Goal: Download file/media

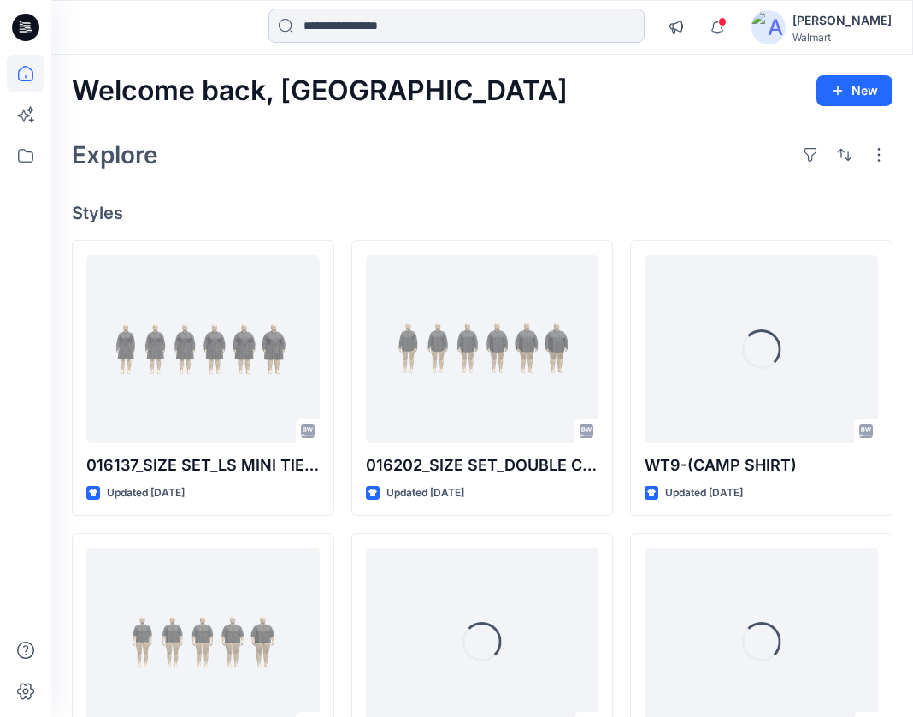
click at [459, 16] on input at bounding box center [457, 26] width 376 height 34
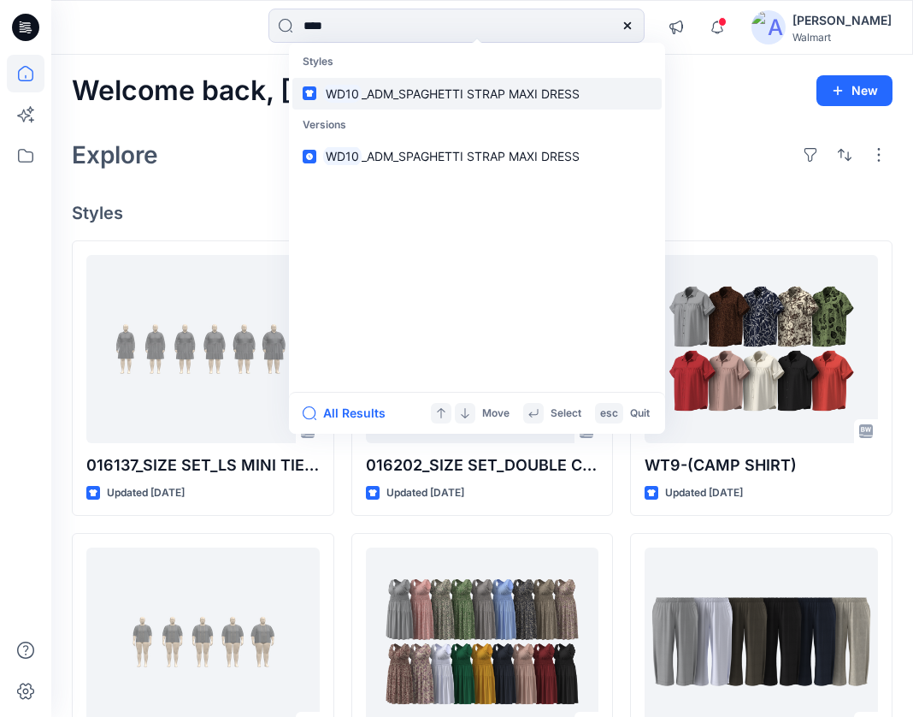
type input "****"
click at [347, 103] on link "WD10 _ADM_SPAGHETTI STRAP MAXI DRESS" at bounding box center [476, 94] width 369 height 32
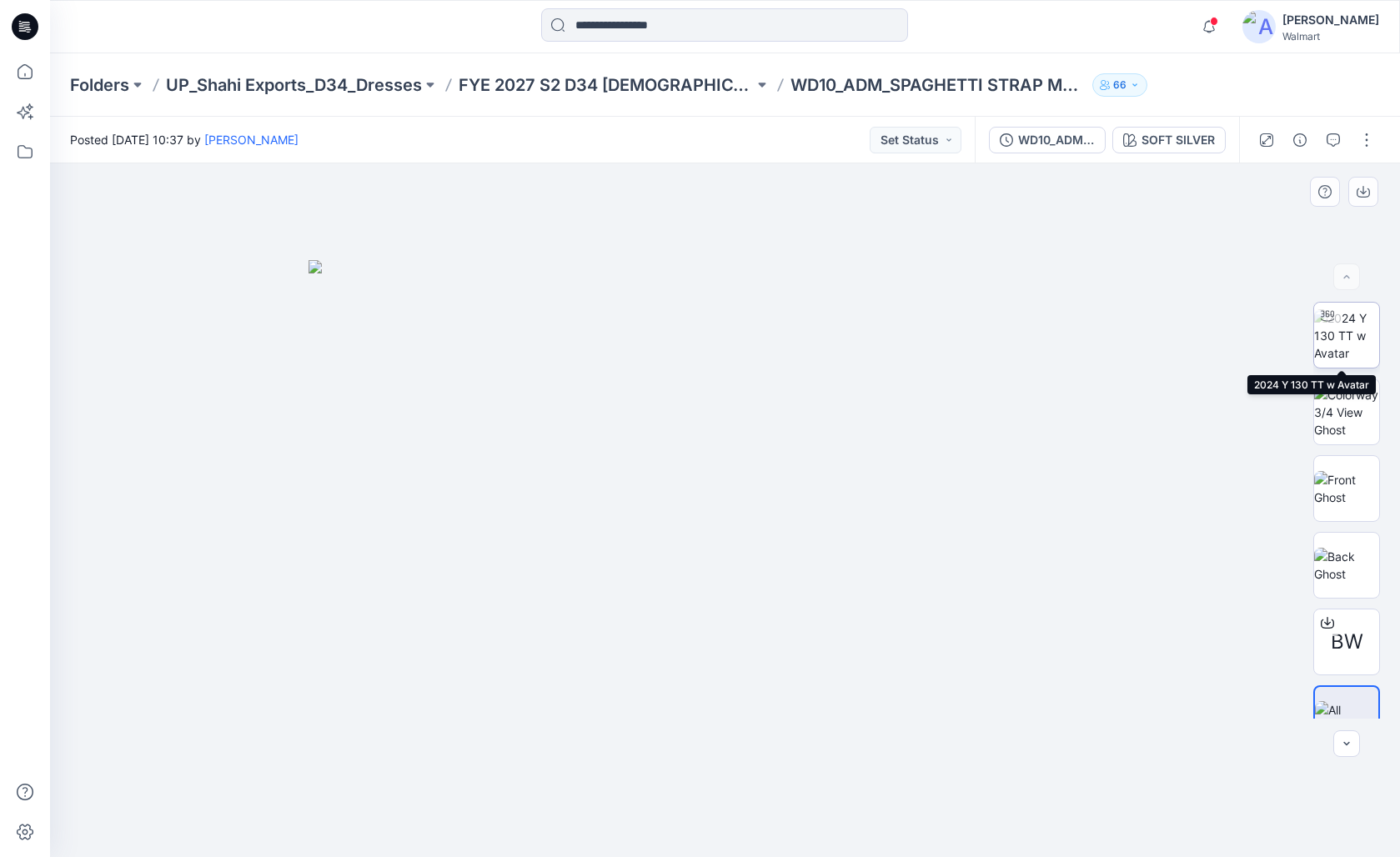
click at [903, 349] on img at bounding box center [1346, 335] width 65 height 53
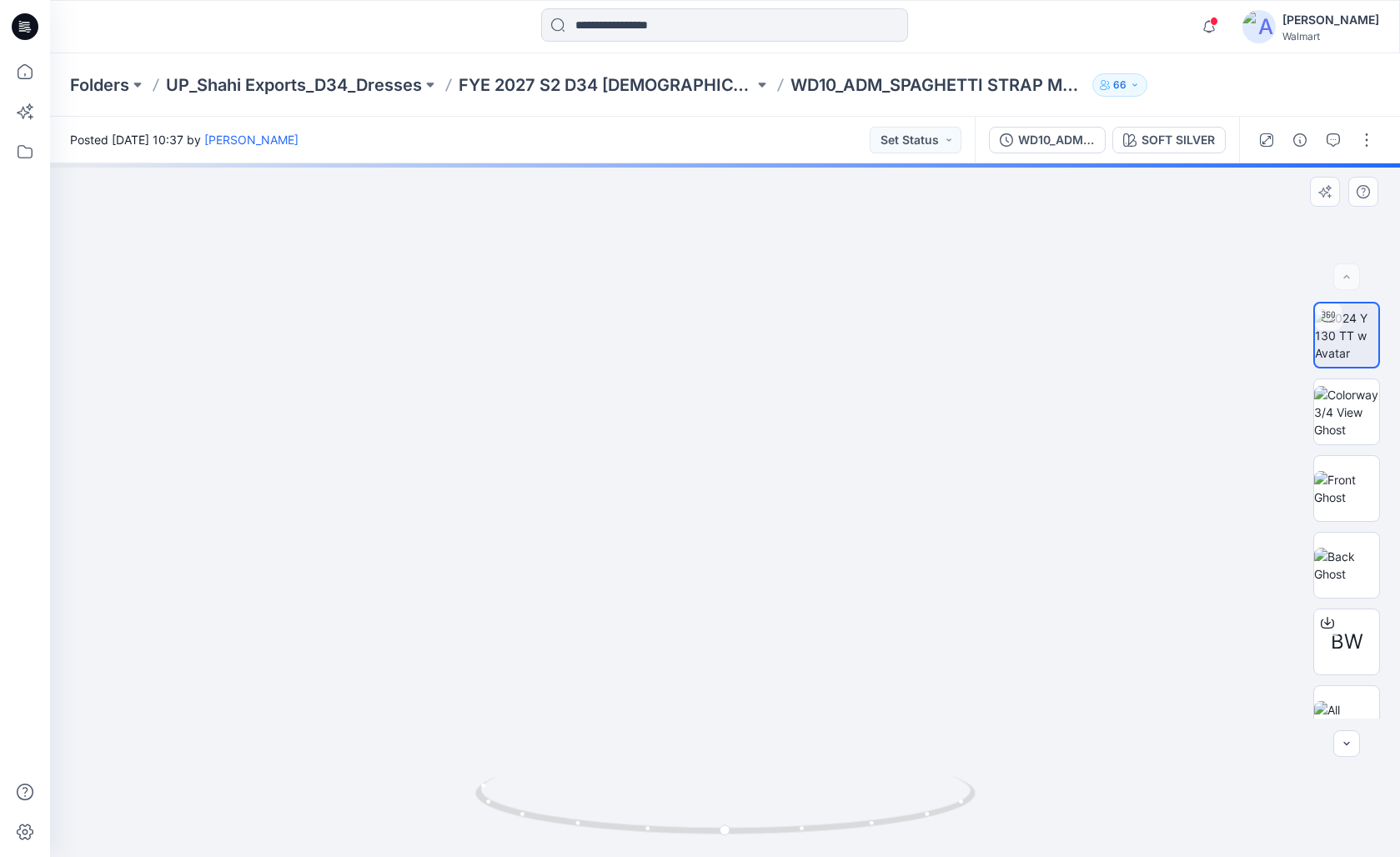
drag, startPoint x: 768, startPoint y: 550, endPoint x: 791, endPoint y: 462, distance: 91.0
click at [791, 462] on img at bounding box center [750, 26] width 2471 height 1661
click at [903, 474] on img at bounding box center [1346, 488] width 65 height 35
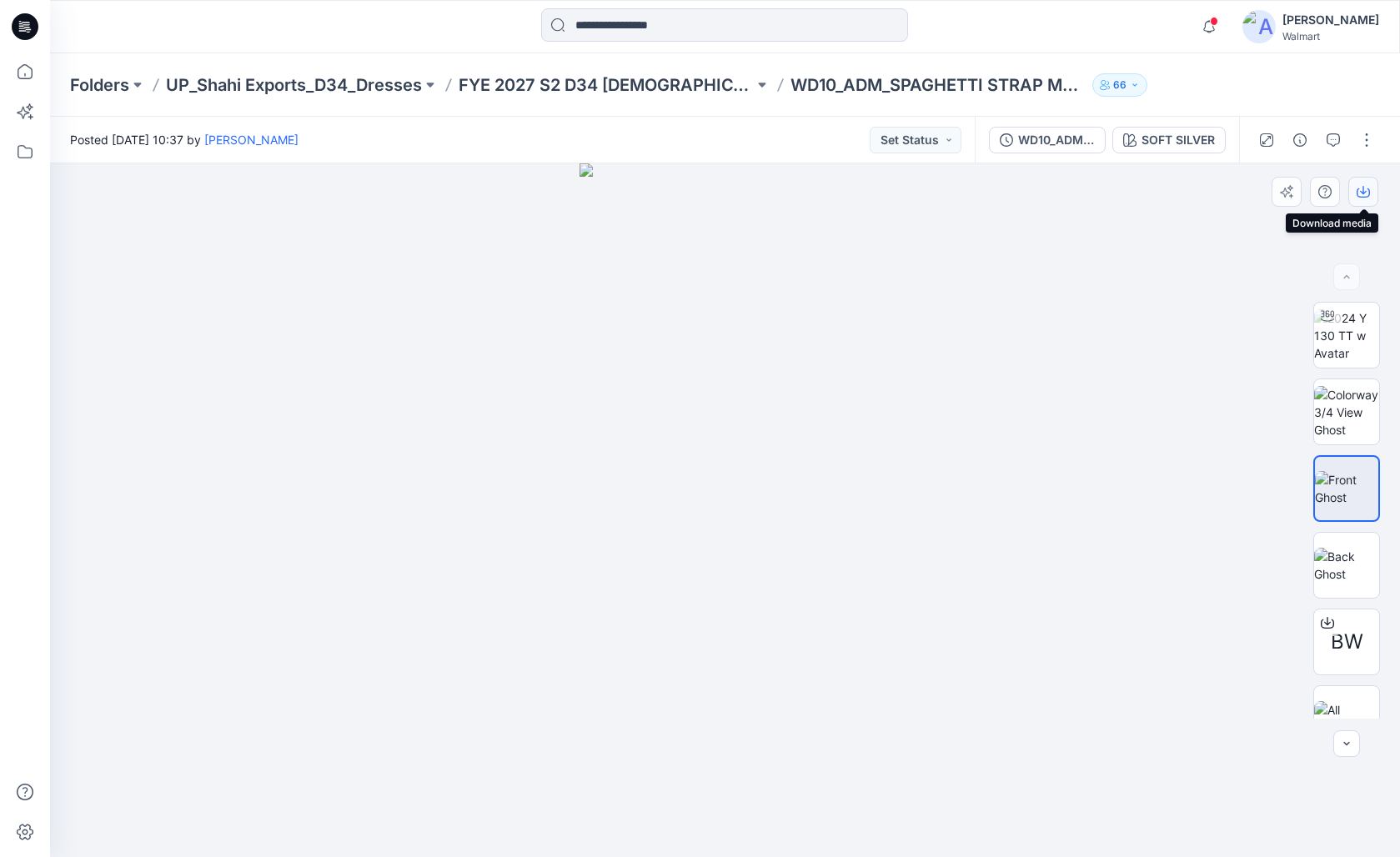
click at [903, 196] on icon "button" at bounding box center [1363, 192] width 14 height 14
click at [903, 569] on img at bounding box center [1346, 565] width 65 height 35
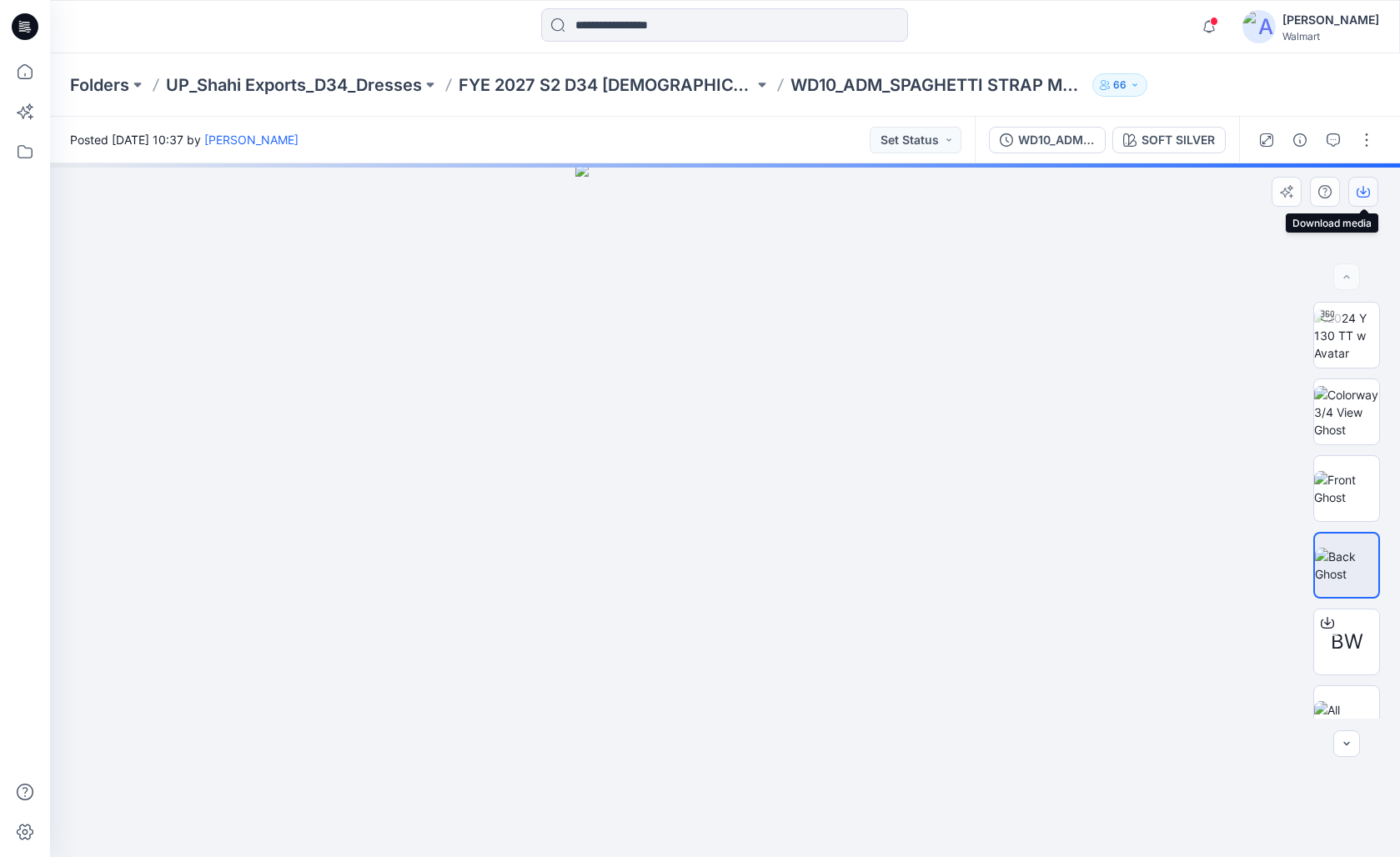
click at [903, 195] on icon "button" at bounding box center [1363, 192] width 14 height 9
click at [903, 388] on img at bounding box center [1346, 412] width 65 height 53
click at [903, 188] on icon "button" at bounding box center [1363, 192] width 14 height 14
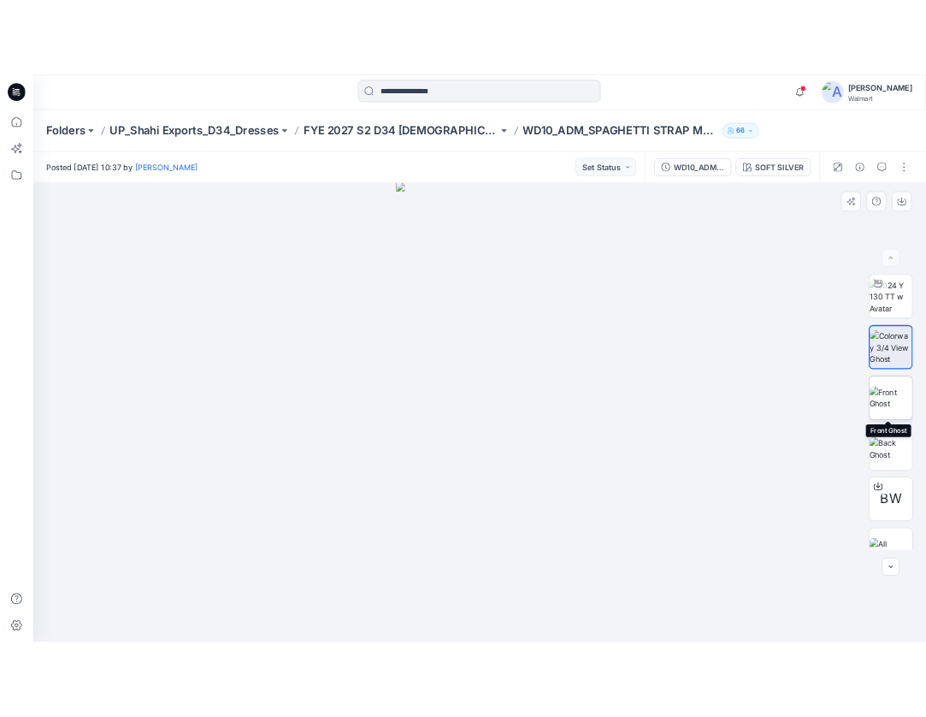
scroll to position [34, 0]
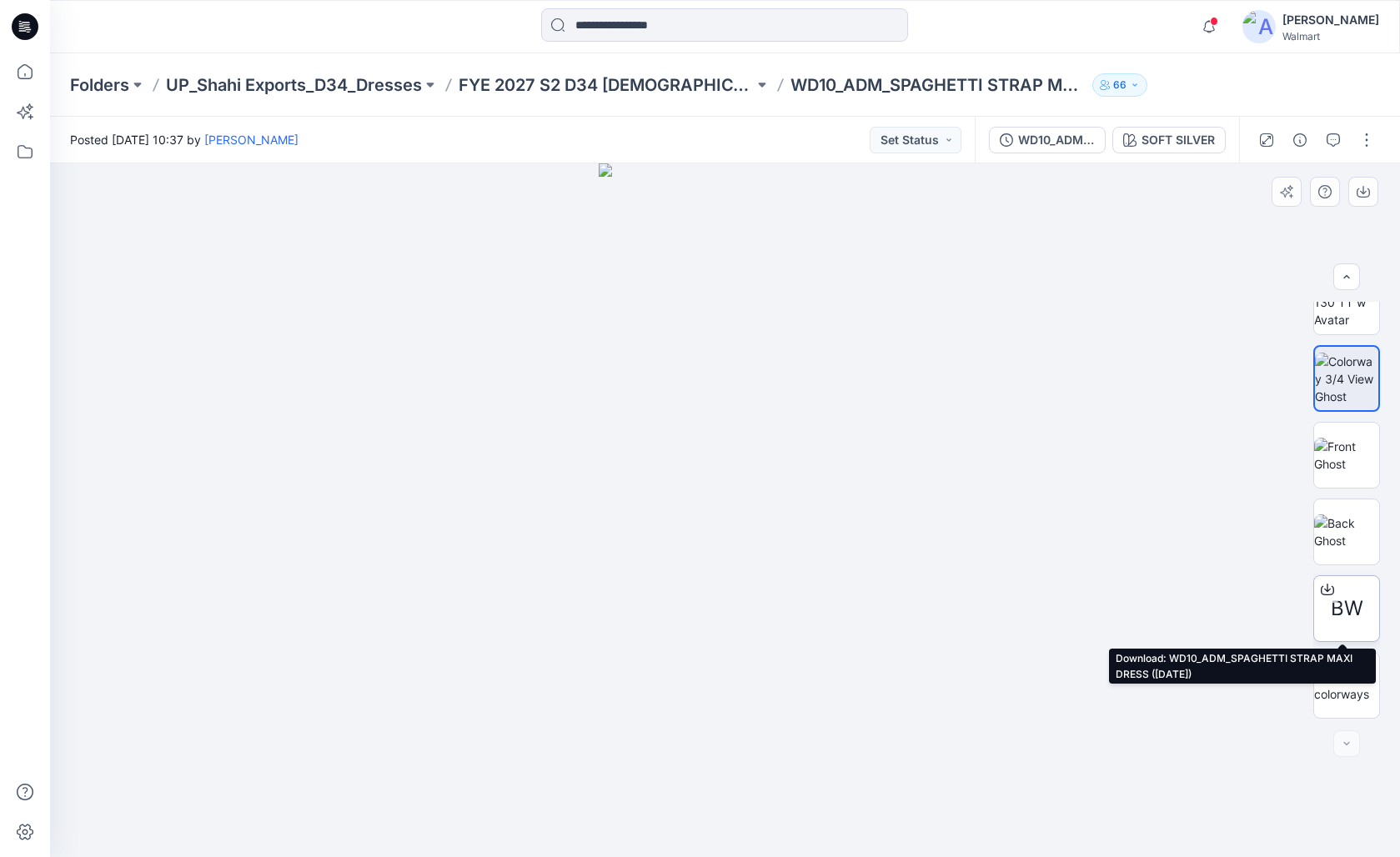
click at [903, 590] on icon at bounding box center [1327, 588] width 7 height 9
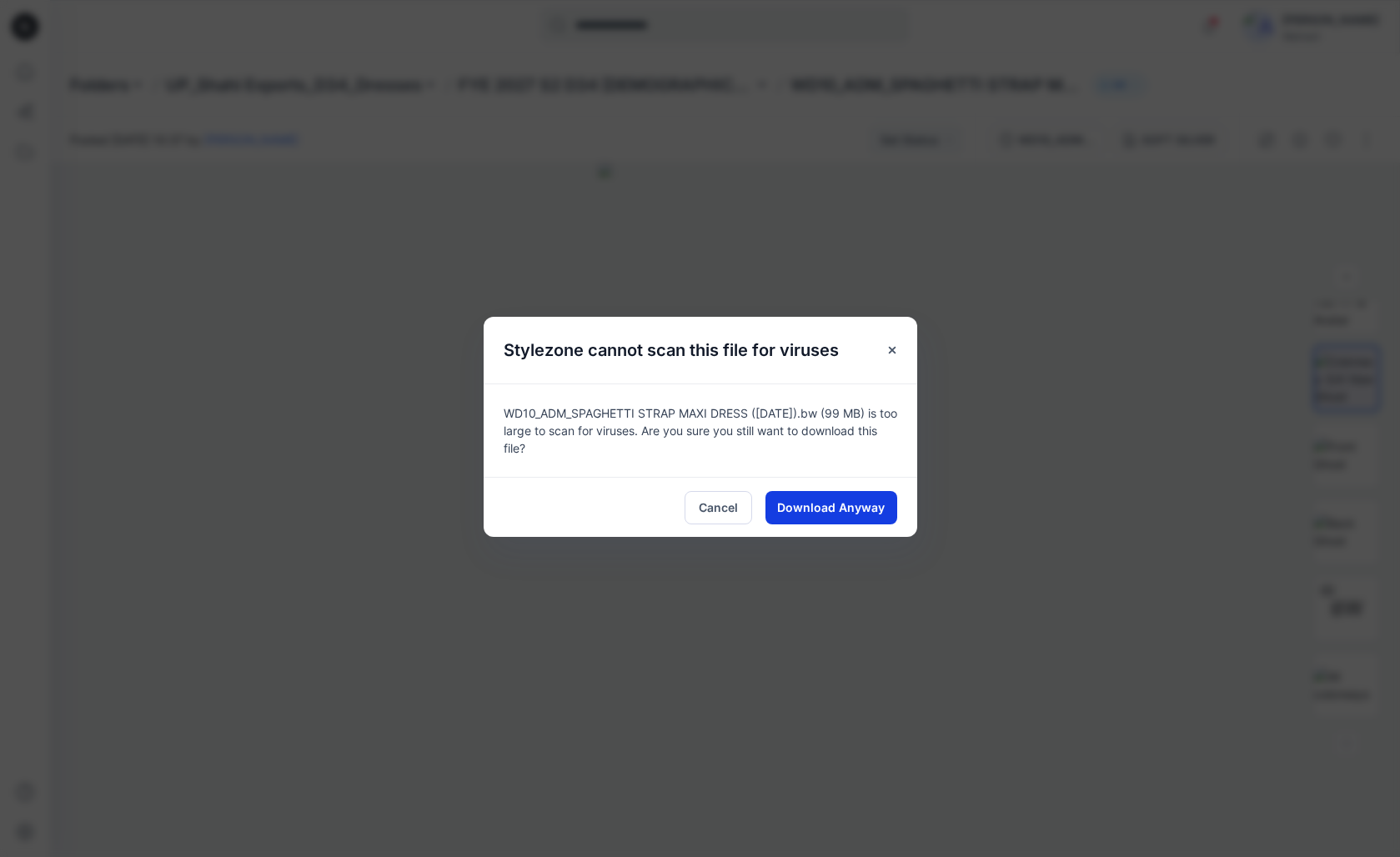
click at [821, 515] on span "Download Anyway" at bounding box center [831, 507] width 107 height 18
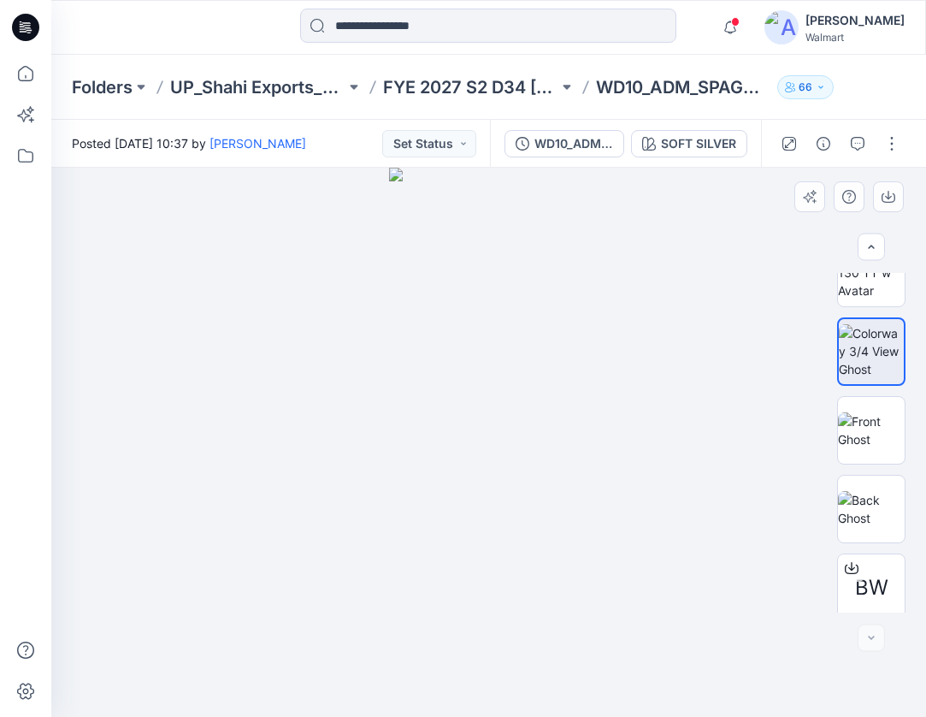
click at [259, 300] on div at bounding box center [488, 442] width 875 height 549
click at [869, 414] on img at bounding box center [871, 430] width 67 height 36
